Goal: Obtain resource: Download file/media

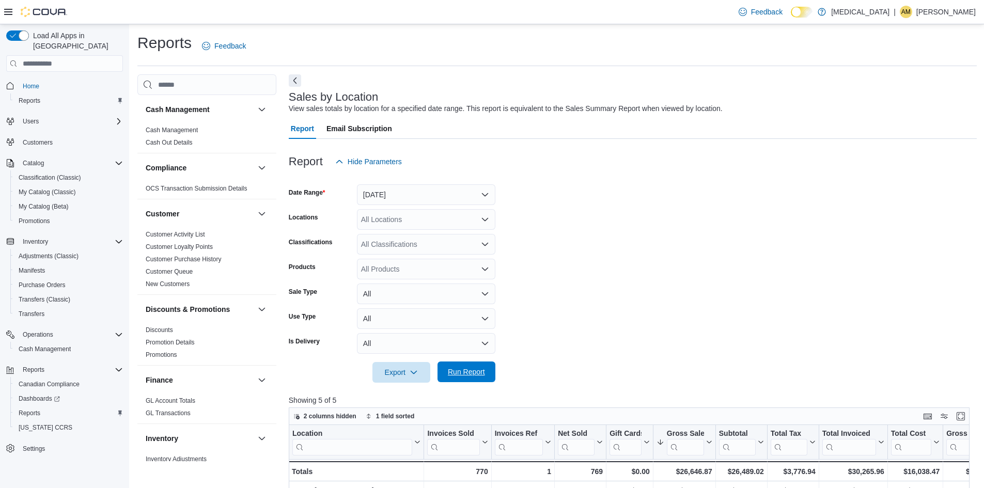
scroll to position [318, 0]
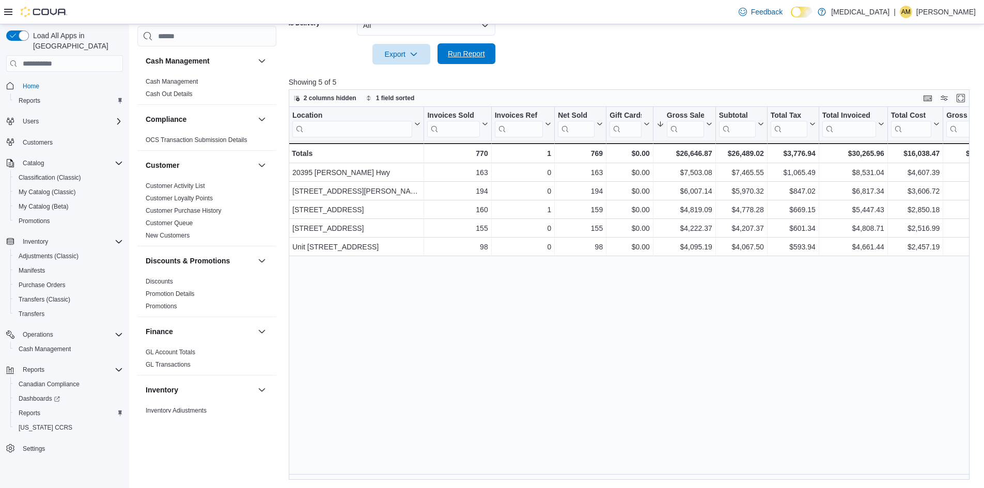
click at [488, 57] on span "Run Report" at bounding box center [466, 53] width 45 height 21
click at [479, 58] on span "Run Report" at bounding box center [466, 54] width 37 height 10
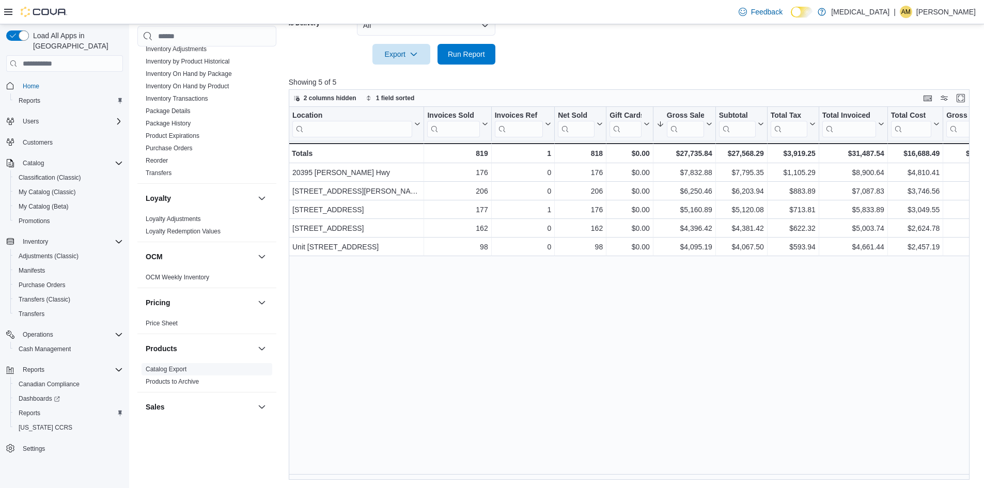
scroll to position [617, 0]
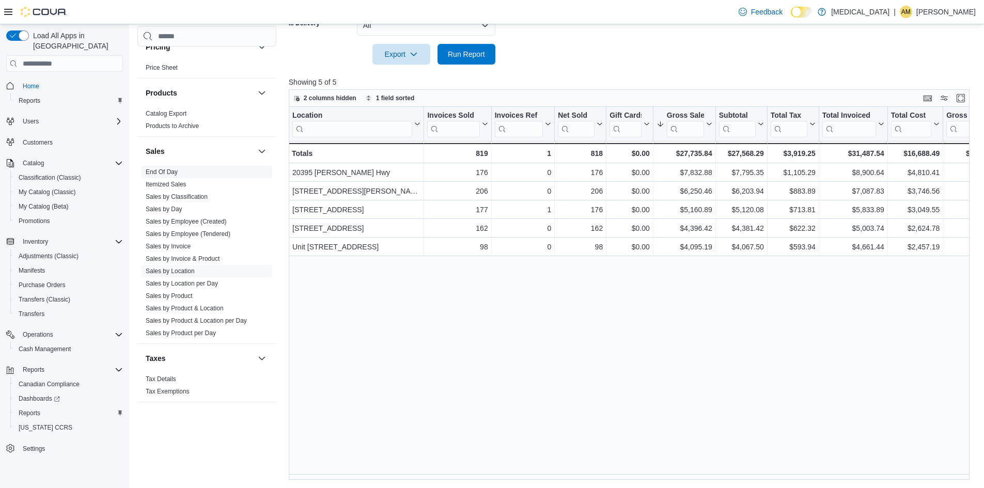
click at [164, 175] on link "End Of Day" at bounding box center [162, 171] width 32 height 7
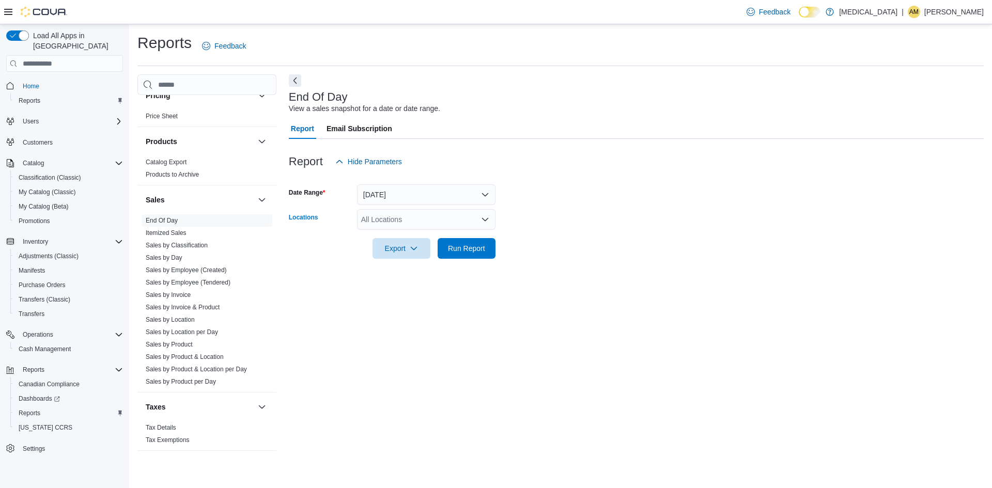
click at [386, 216] on div "All Locations" at bounding box center [426, 219] width 138 height 21
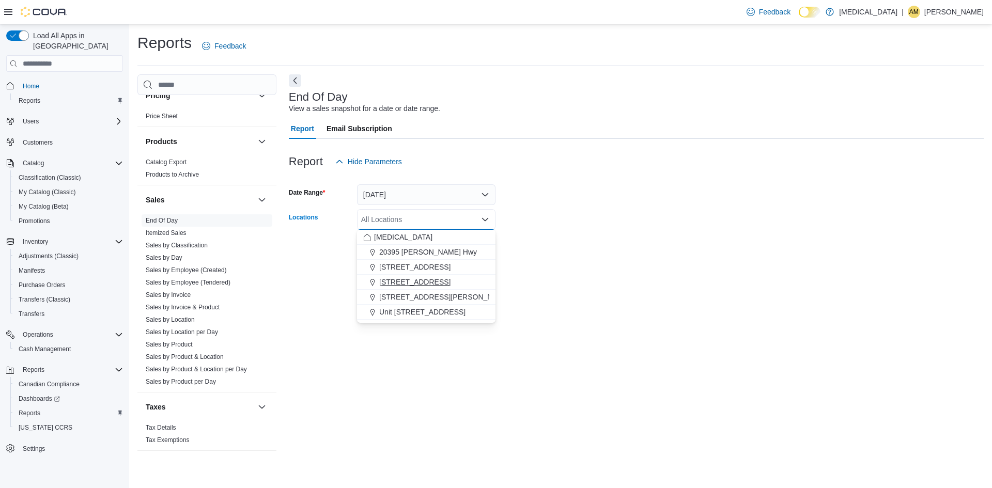
click at [387, 282] on span "[STREET_ADDRESS]" at bounding box center [414, 282] width 71 height 10
click at [468, 264] on div "[STREET_ADDRESS]" at bounding box center [426, 267] width 126 height 10
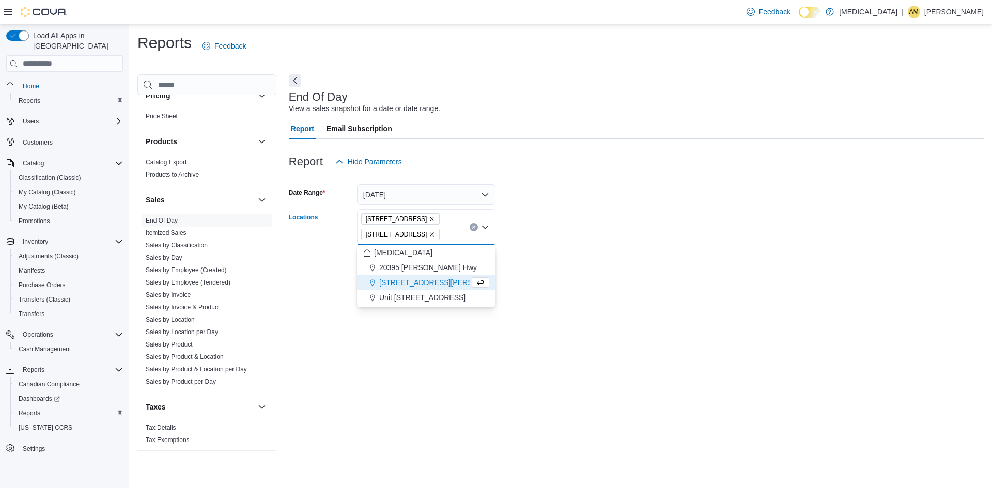
click at [545, 258] on form "Date Range [DATE] Locations [STREET_ADDRESS] Selected. [STREET_ADDRESS] Press B…" at bounding box center [636, 223] width 695 height 102
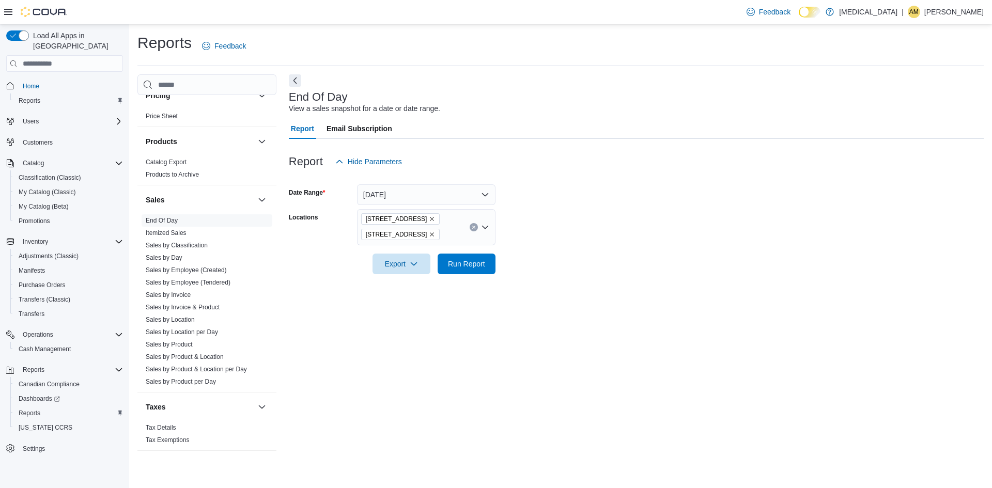
click at [429, 233] on icon "Remove 460 Granville St from selection in this group" at bounding box center [432, 234] width 6 height 6
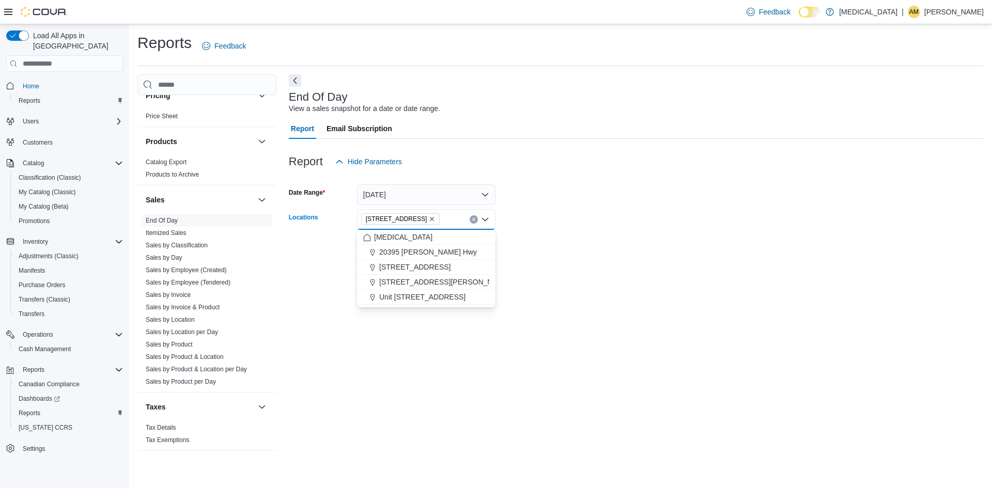
click at [523, 261] on div at bounding box center [636, 265] width 695 height 12
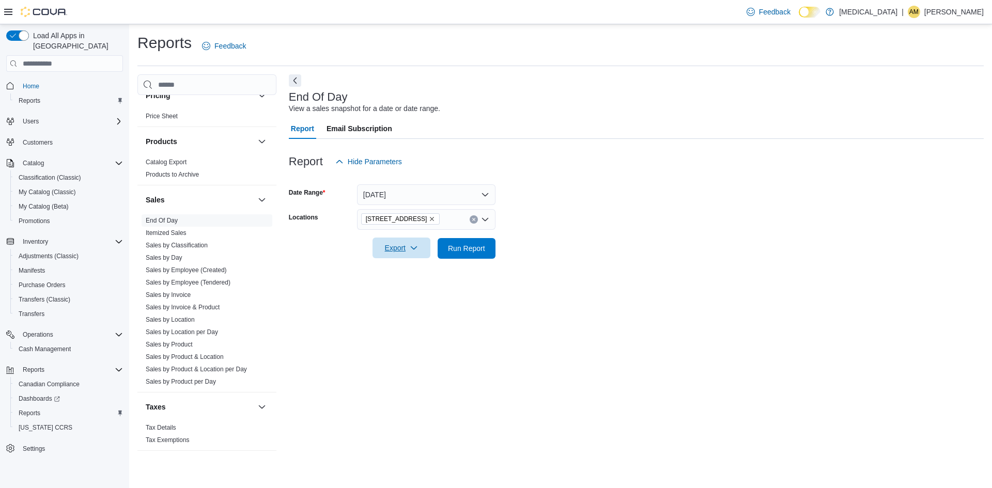
click at [389, 258] on span "Export" at bounding box center [401, 248] width 45 height 21
click at [401, 286] on span "Export to Pdf" at bounding box center [403, 290] width 46 height 8
